Goal: Task Accomplishment & Management: Manage account settings

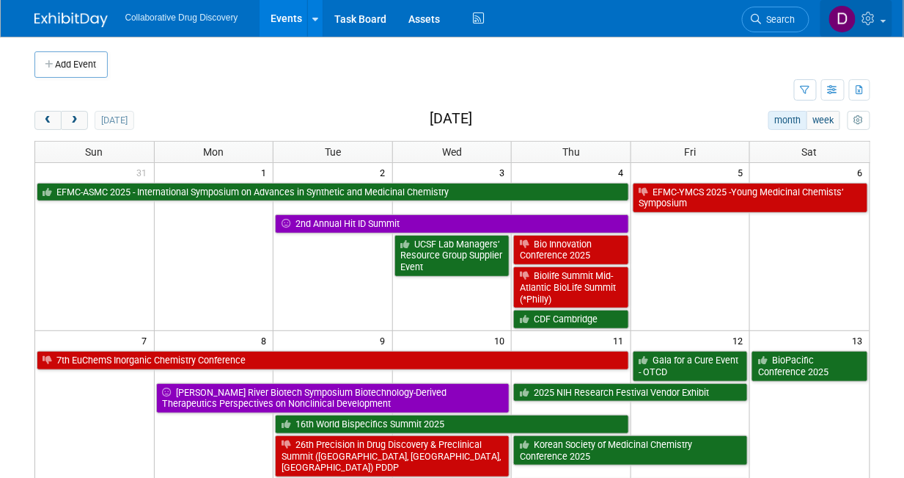
click at [877, 20] on icon at bounding box center [871, 18] width 17 height 13
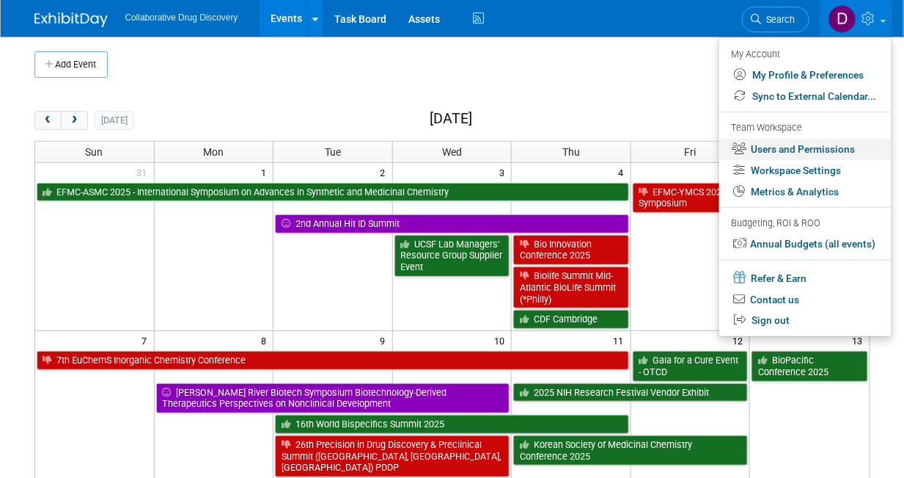
click at [801, 152] on link "Users and Permissions" at bounding box center [806, 149] width 172 height 21
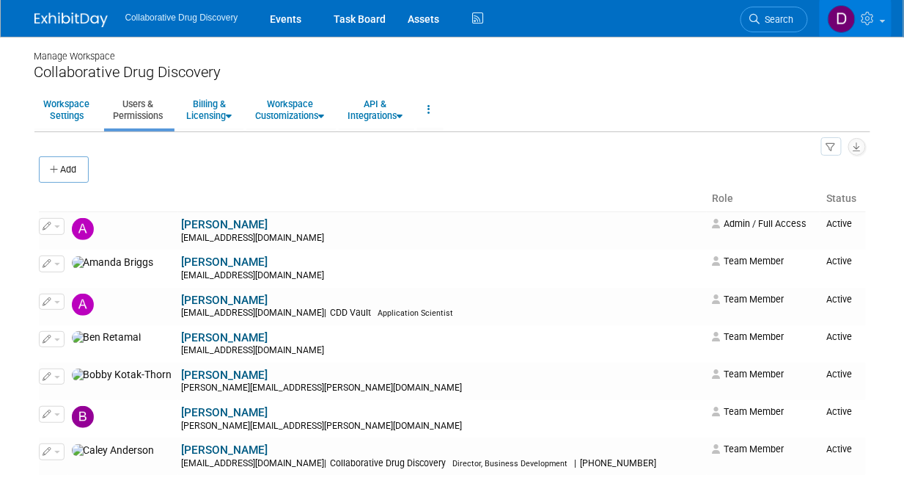
click at [57, 167] on icon "button" at bounding box center [56, 170] width 10 height 10
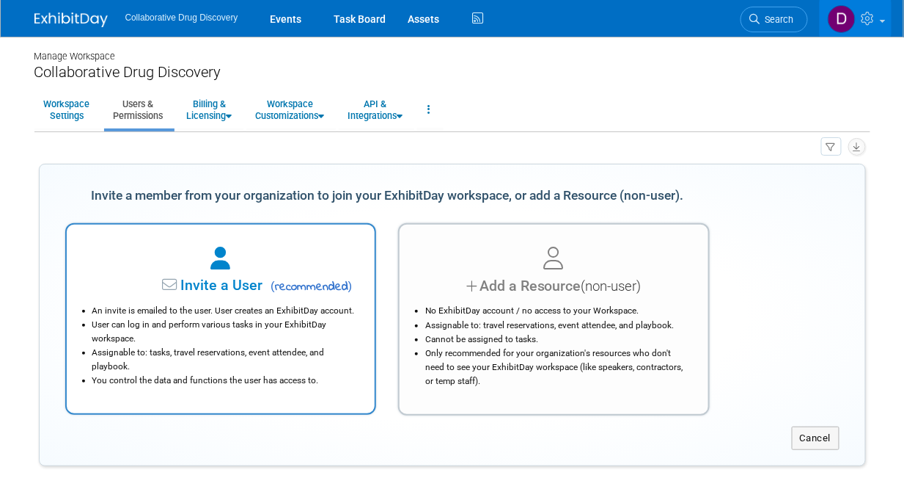
click at [134, 313] on li "An invite is emailed to the user. User creates an ExhibitDay account." at bounding box center [224, 311] width 265 height 14
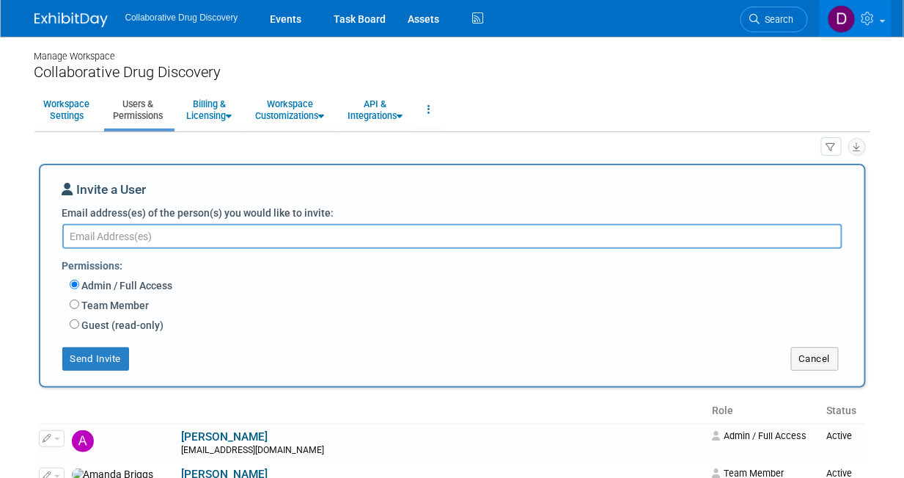
click at [136, 236] on textarea "Email address(es) of the person(s) you would like to invite:" at bounding box center [452, 236] width 781 height 25
paste textarea "[PERSON_NAME][EMAIL_ADDRESS][DOMAIN_NAME]"
type textarea "[PERSON_NAME][EMAIL_ADDRESS][DOMAIN_NAME]"
click at [117, 306] on label "Team Member" at bounding box center [114, 305] width 70 height 15
click at [79, 306] on input "Team Member" at bounding box center [75, 304] width 10 height 10
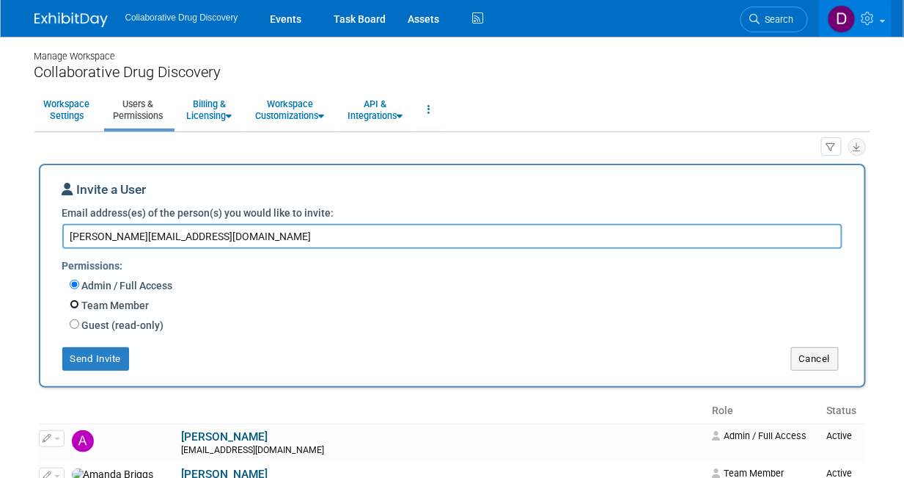
radio input "true"
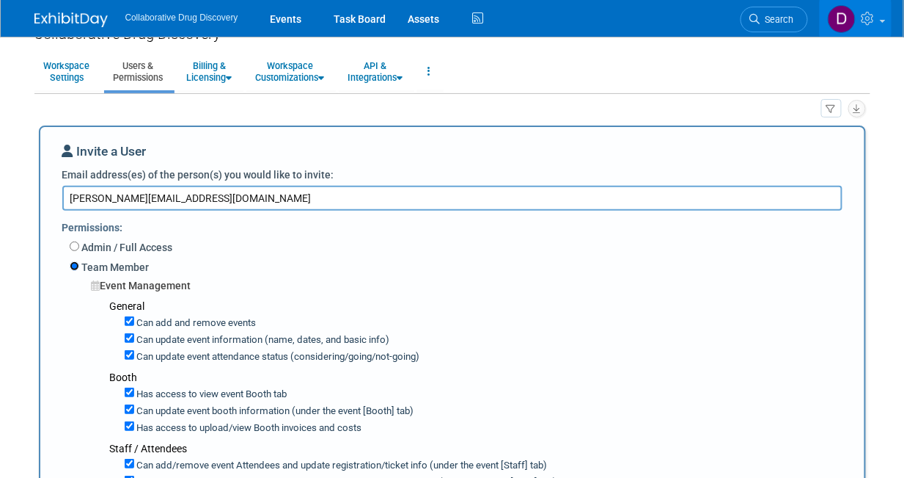
scroll to position [31, 0]
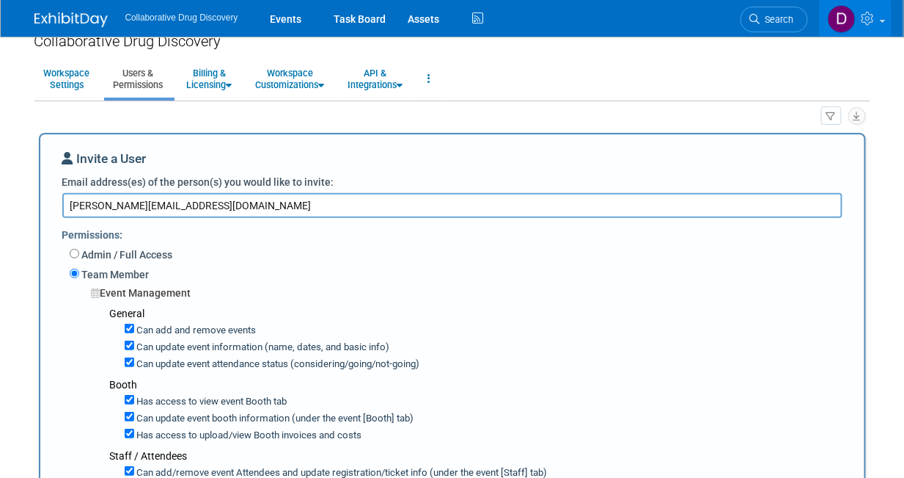
click at [155, 365] on label "Can update event attendance status (considering/going/not-going)" at bounding box center [277, 364] width 286 height 14
click at [134, 365] on input "Can update event attendance status (considering/going/not-going)" at bounding box center [130, 362] width 10 height 10
checkbox input "false"
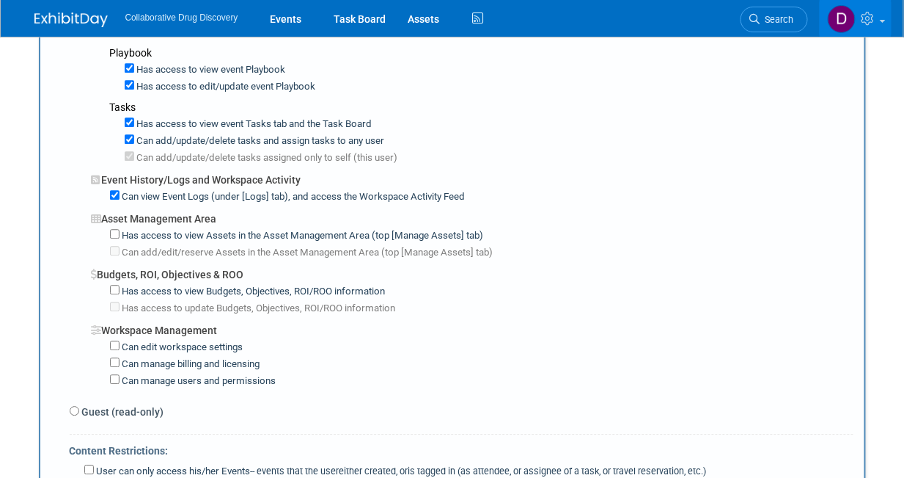
scroll to position [1147, 0]
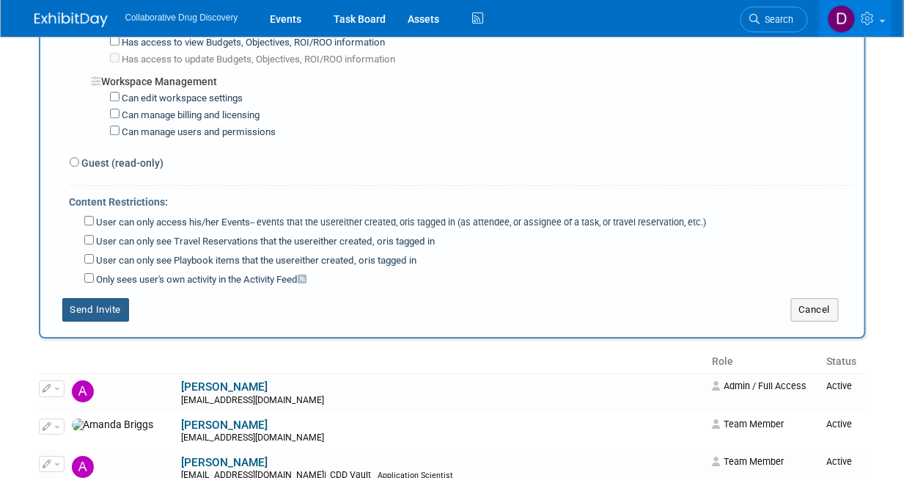
click at [105, 300] on button "Send Invite" at bounding box center [95, 309] width 67 height 23
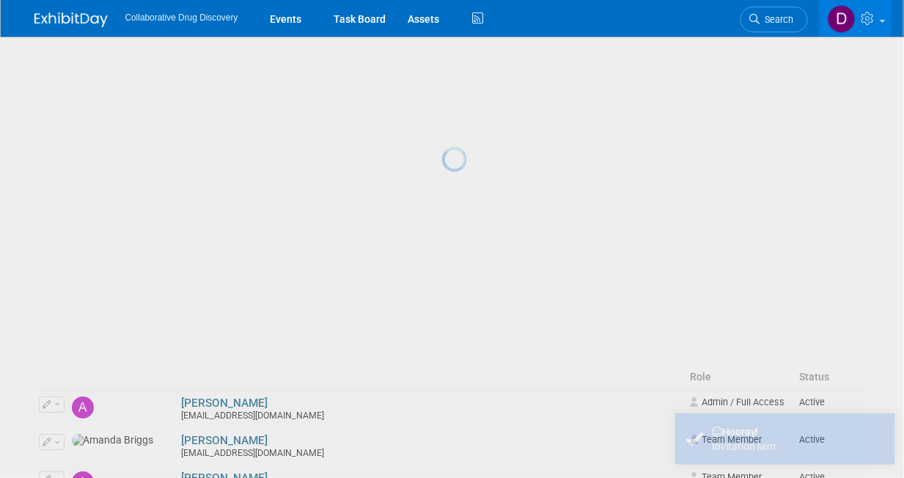
scroll to position [0, 0]
